Goal: Information Seeking & Learning: Learn about a topic

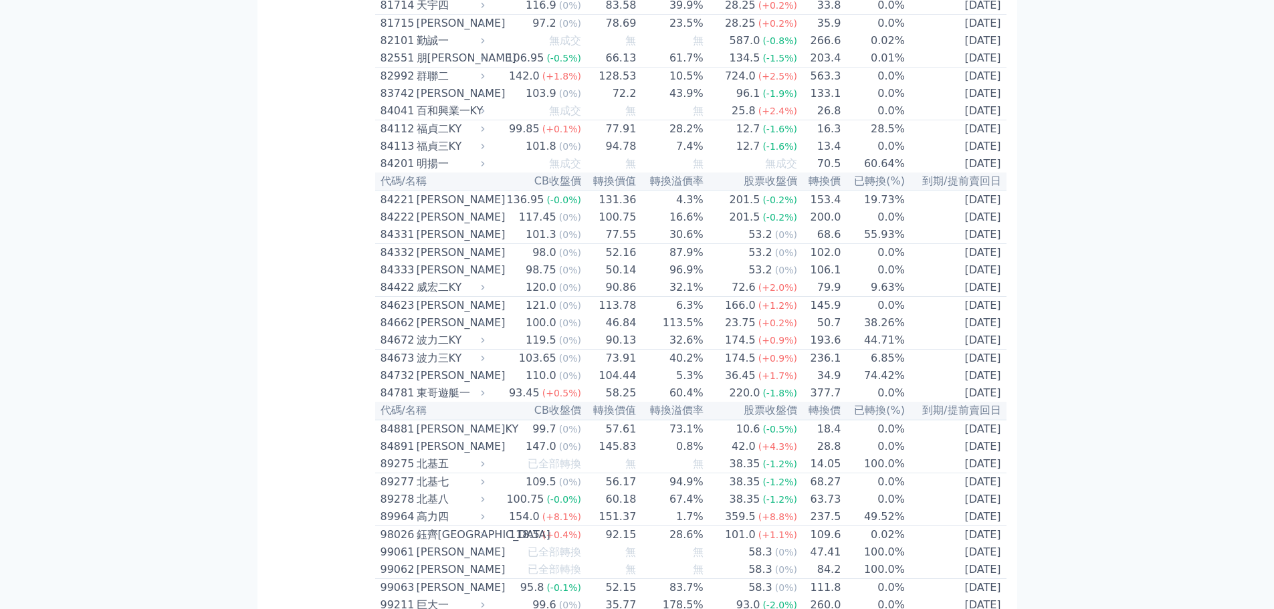
drag, startPoint x: 679, startPoint y: 309, endPoint x: 701, endPoint y: 306, distance: 22.9
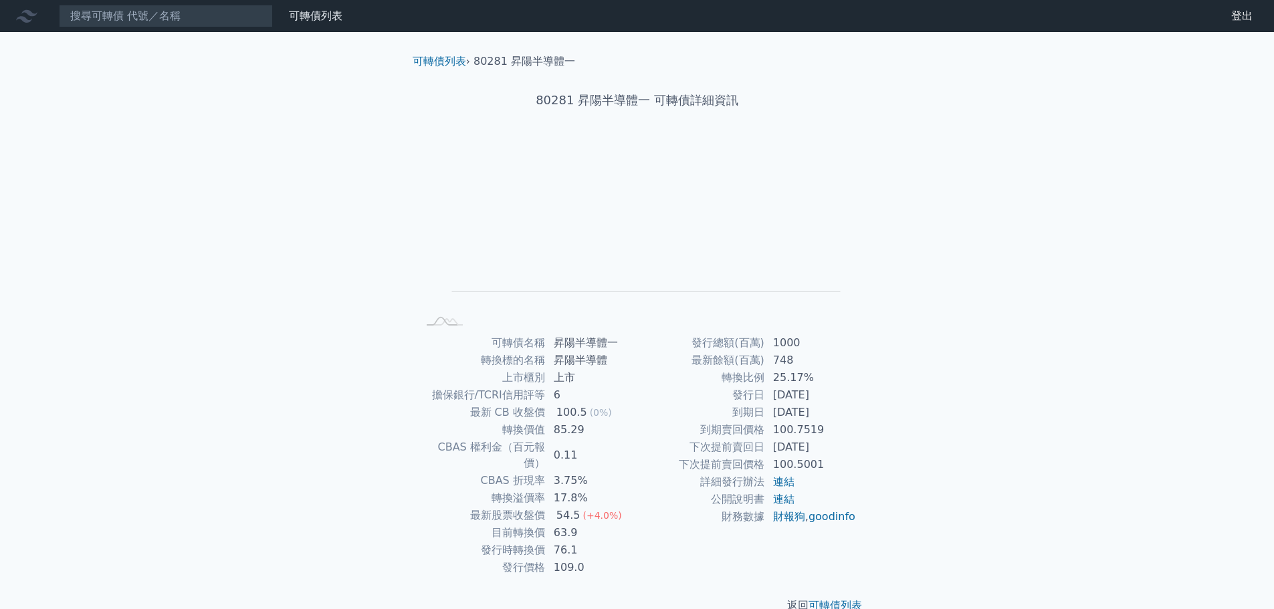
scroll to position [10, 0]
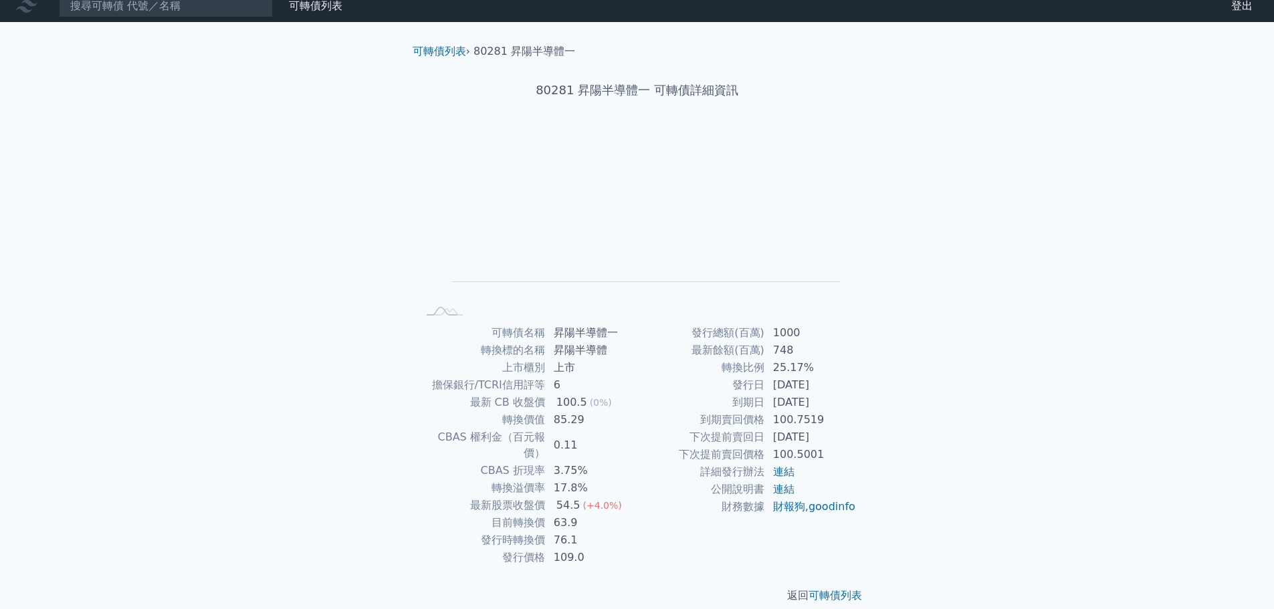
drag, startPoint x: 706, startPoint y: 361, endPoint x: 699, endPoint y: 356, distance: 9.1
click at [451, 44] on li "可轉債列表 ›" at bounding box center [441, 51] width 57 height 16
click at [452, 53] on link "可轉債列表" at bounding box center [439, 51] width 53 height 13
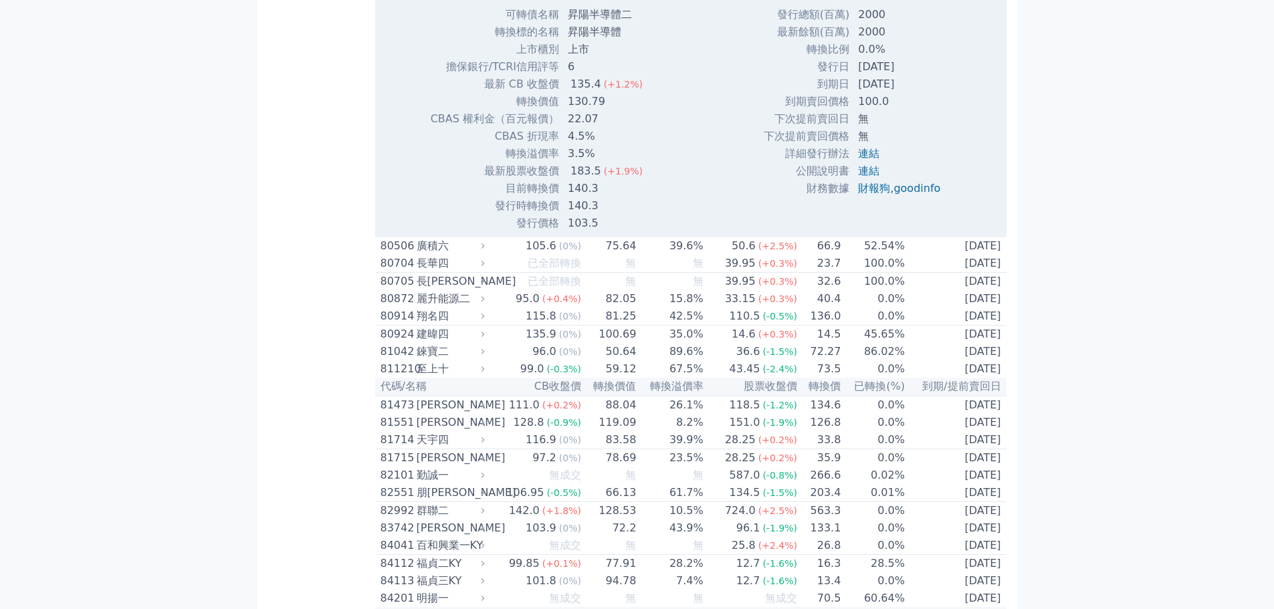
scroll to position [7272, 0]
